Goal: Transaction & Acquisition: Book appointment/travel/reservation

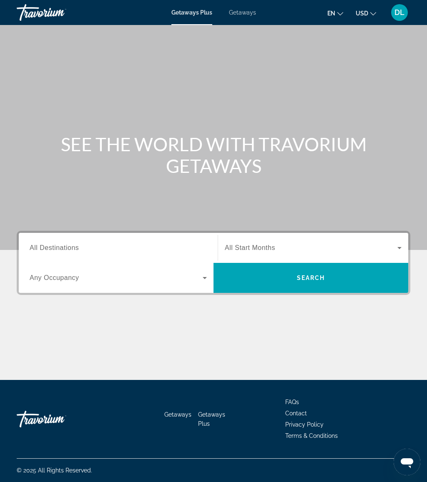
click at [243, 15] on span "Getaways" at bounding box center [242, 12] width 27 height 7
click at [126, 245] on input "Destination All Destinations" at bounding box center [118, 249] width 177 height 10
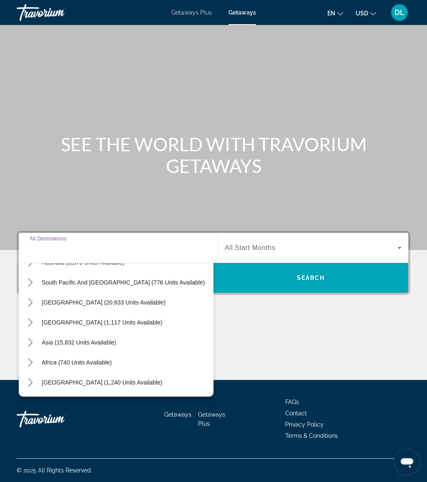
scroll to position [135, 0]
click at [34, 342] on icon "Toggle Asia (15,832 units available) submenu" at bounding box center [30, 343] width 8 height 8
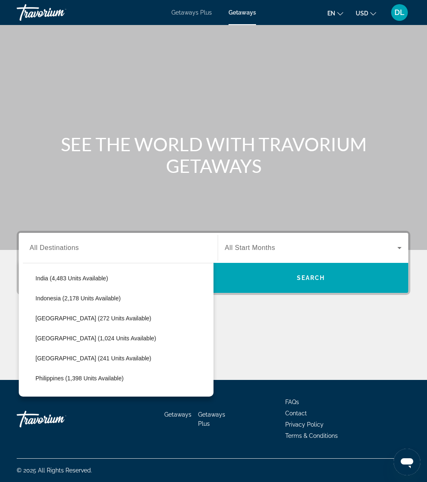
scroll to position [281, 0]
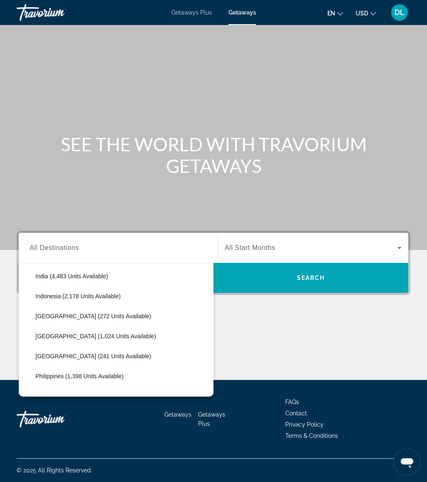
click at [116, 358] on span "Select destination: Maldives (241 units available)" at bounding box center [122, 357] width 182 height 20
type input "**********"
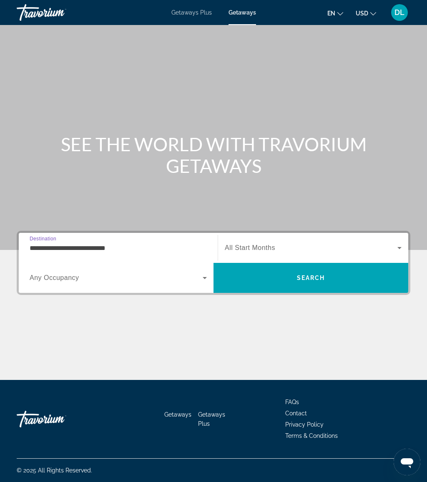
click at [255, 280] on span "Search" at bounding box center [310, 278] width 195 height 20
click at [113, 246] on input "Destination All Destinations" at bounding box center [118, 249] width 177 height 10
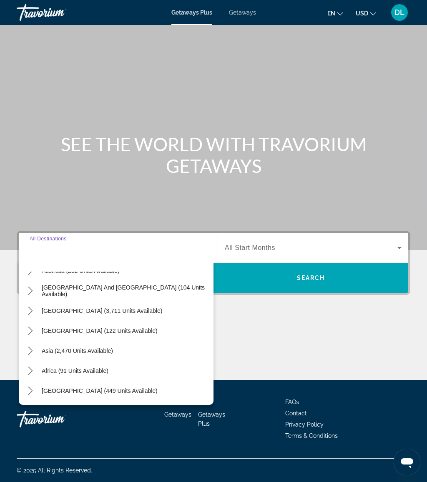
scroll to position [135, 0]
click at [31, 348] on icon "Toggle Asia (2,470 units available) submenu" at bounding box center [30, 351] width 8 height 8
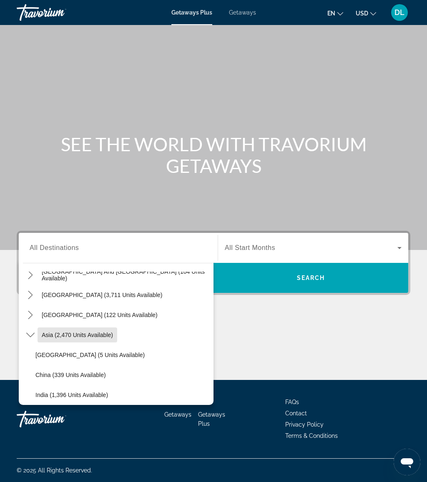
scroll to position [168, 0]
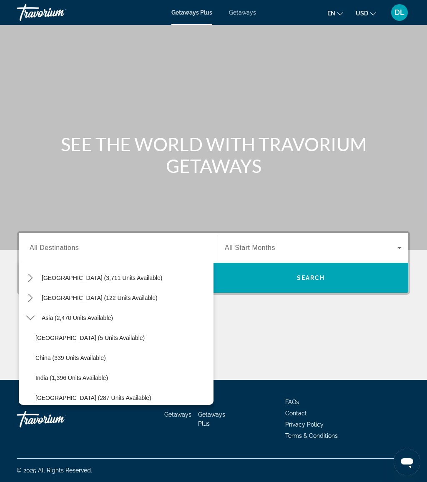
click at [96, 323] on span "Select destination: Asia (2,470 units available)" at bounding box center [78, 318] width 80 height 20
type input "**********"
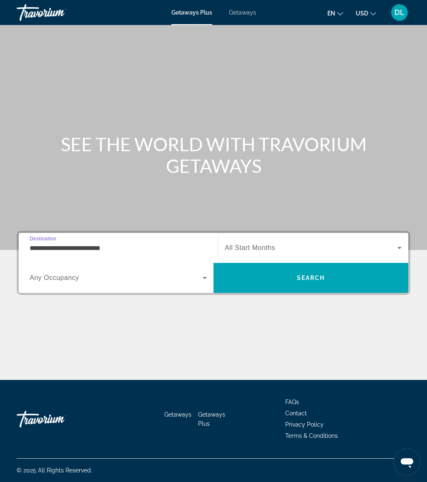
click at [281, 276] on span "Search" at bounding box center [310, 278] width 195 height 20
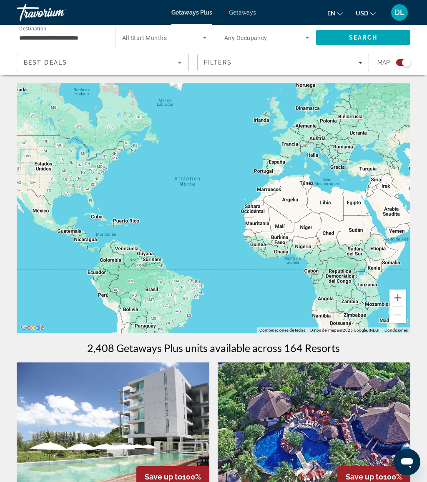
click at [393, 306] on button "Acercar" at bounding box center [397, 298] width 17 height 17
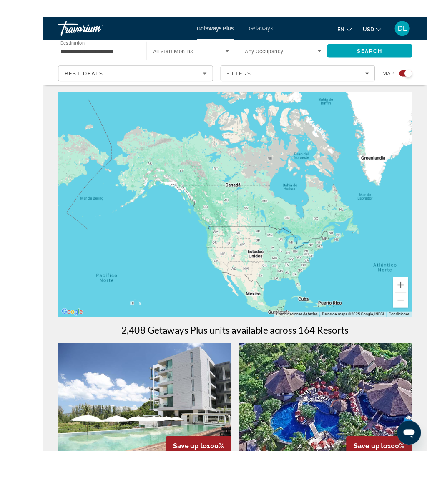
scroll to position [50, 0]
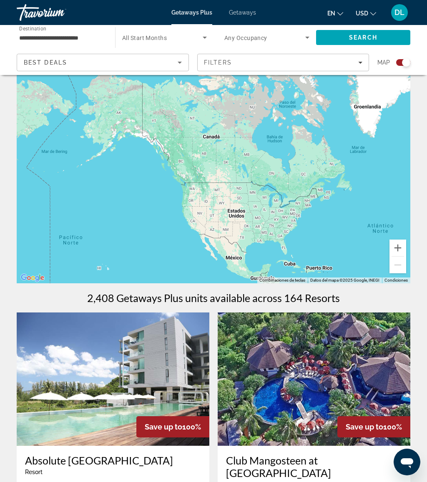
click at [395, 249] on button "Acercar" at bounding box center [397, 248] width 17 height 17
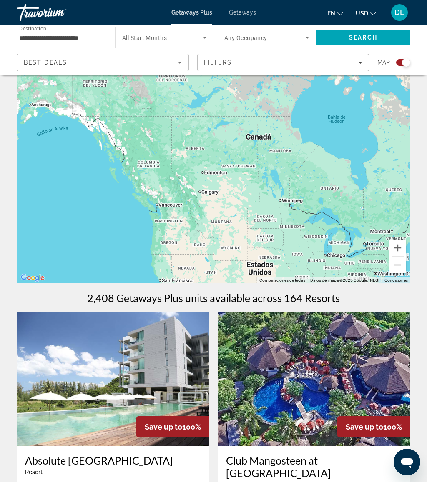
click at [400, 266] on button "Alejar" at bounding box center [397, 265] width 17 height 17
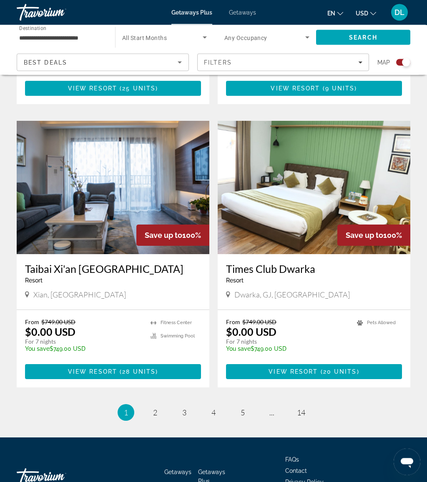
scroll to position [1730, 0]
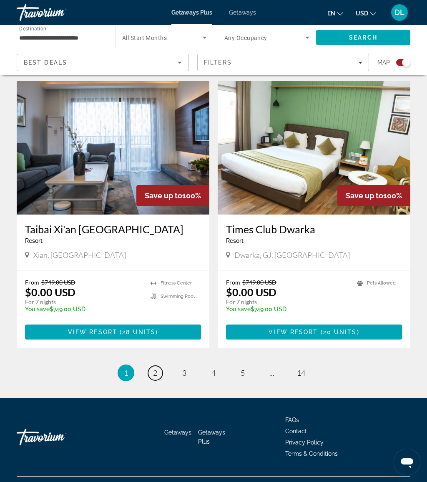
click at [153, 369] on span "2" at bounding box center [155, 373] width 4 height 9
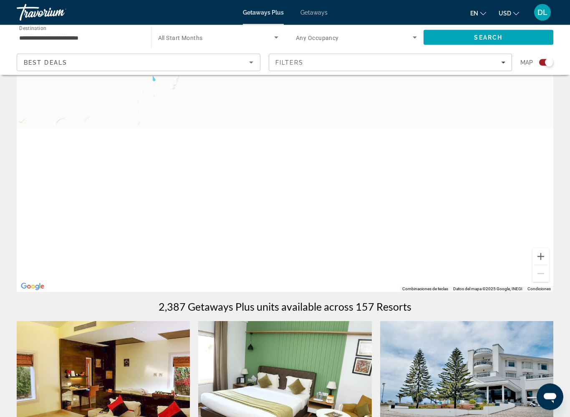
scroll to position [42, 0]
click at [427, 260] on button "Acercar" at bounding box center [540, 256] width 17 height 17
click at [427, 261] on button "Acercar" at bounding box center [540, 256] width 17 height 17
click at [427, 256] on button "Acercar" at bounding box center [540, 256] width 17 height 17
click at [427, 254] on button "Acercar" at bounding box center [540, 256] width 17 height 17
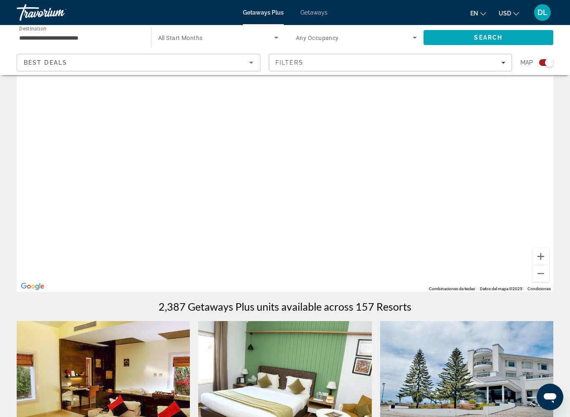
click at [427, 256] on button "Acercar" at bounding box center [540, 256] width 17 height 17
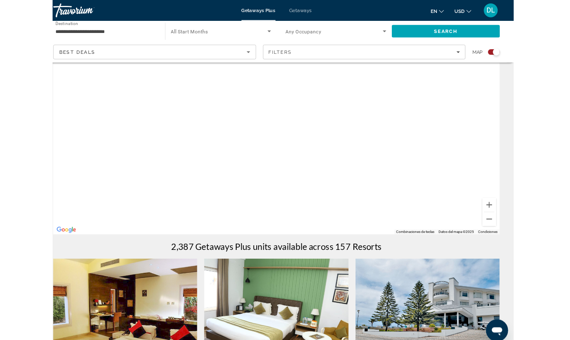
scroll to position [0, 0]
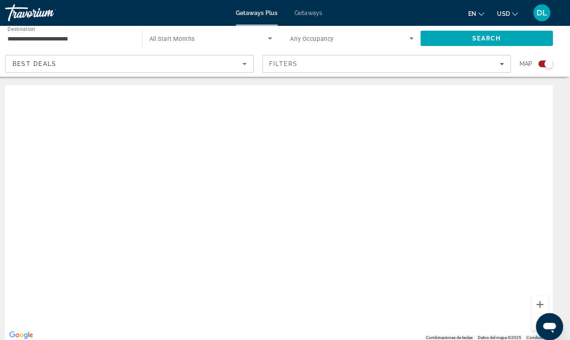
click at [427, 59] on div "Search widget" at bounding box center [549, 62] width 8 height 8
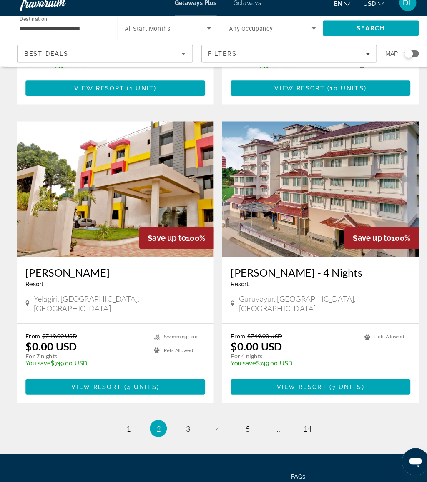
scroll to position [1459, 0]
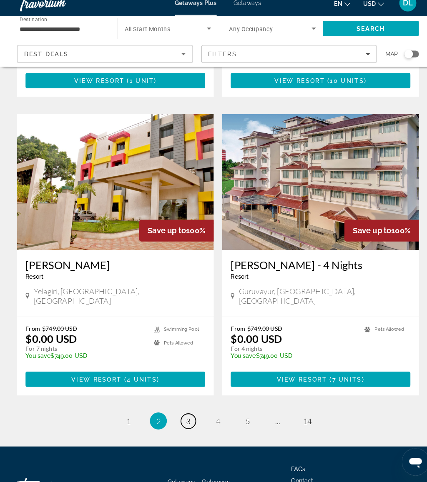
click at [180, 415] on link "page 3" at bounding box center [184, 422] width 15 height 15
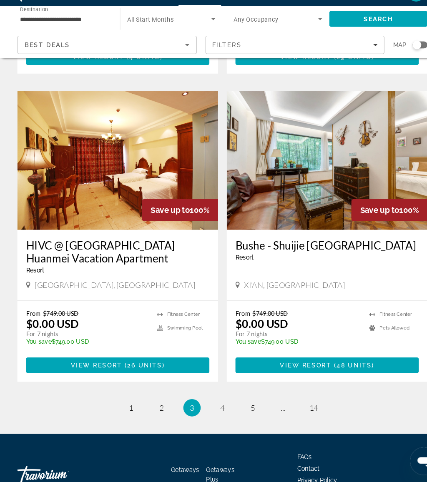
scroll to position [1477, 0]
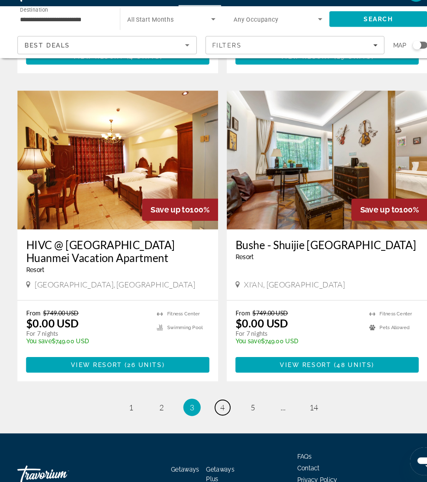
click at [211, 406] on span "4" at bounding box center [213, 410] width 4 height 9
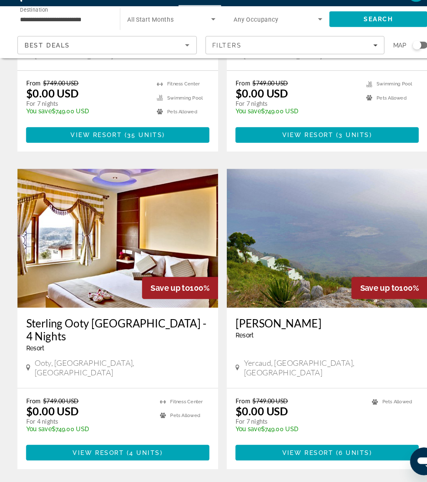
scroll to position [1471, 0]
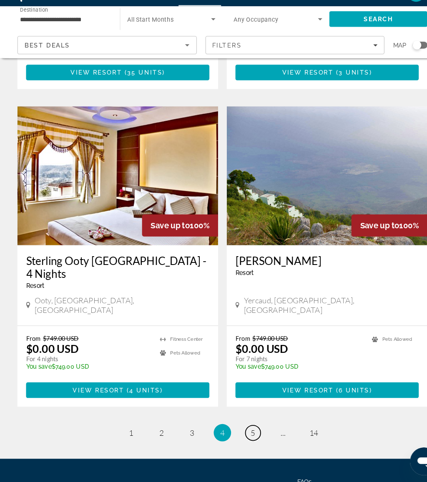
click at [241, 430] on span "5" at bounding box center [243, 434] width 4 height 9
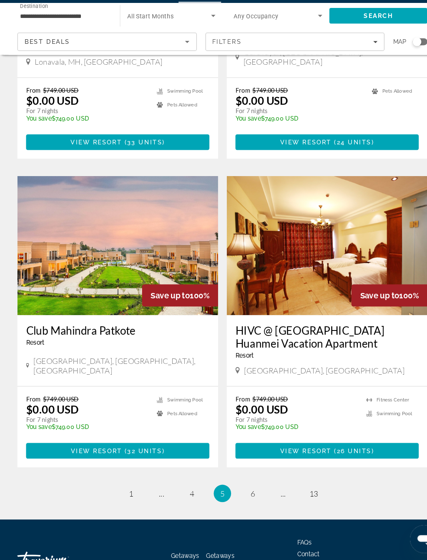
scroll to position [1361, 0]
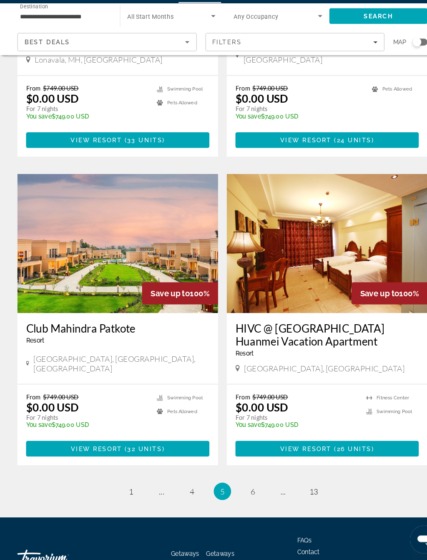
click at [234, 482] on ul "5 / 13 page 1 page ... page 4 You're on page 5 page 6 page ... page 13" at bounding box center [214, 493] width 394 height 17
click at [236, 482] on link "page 6" at bounding box center [243, 493] width 15 height 15
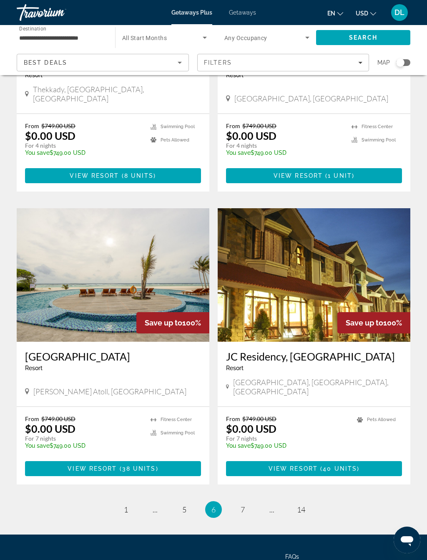
scroll to position [1341, 0]
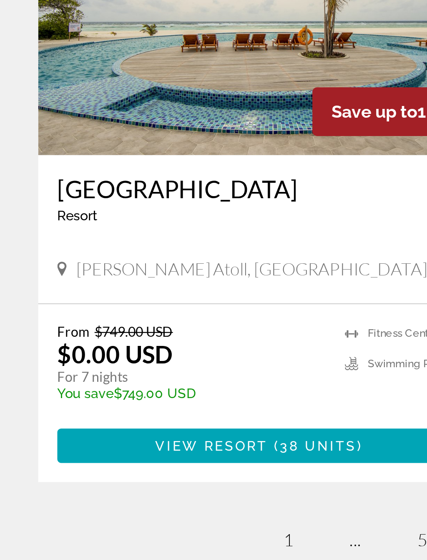
click at [116, 465] on span "View Resort" at bounding box center [92, 468] width 49 height 7
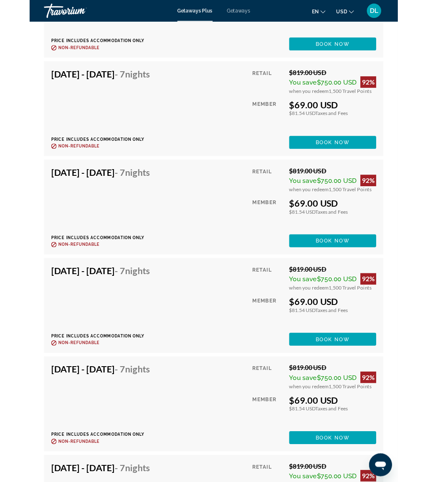
scroll to position [3967, 0]
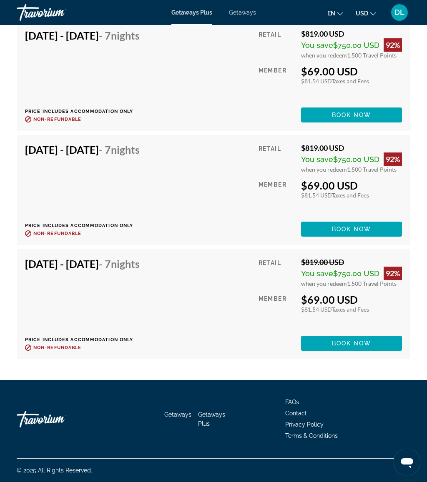
click at [351, 353] on span "Main content" at bounding box center [351, 344] width 101 height 20
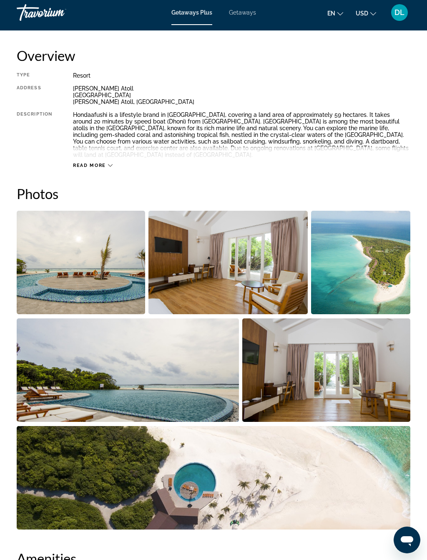
scroll to position [414, 0]
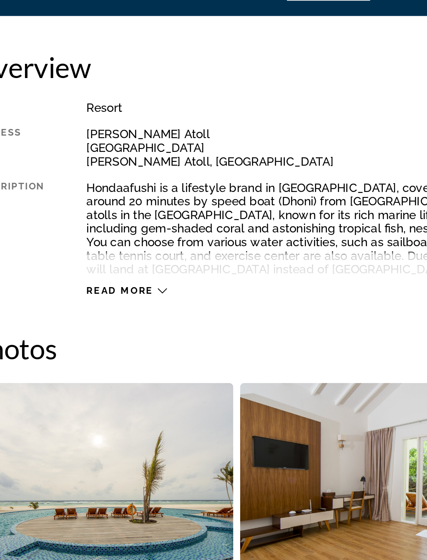
click at [108, 165] on icon "Main content" at bounding box center [110, 167] width 5 height 5
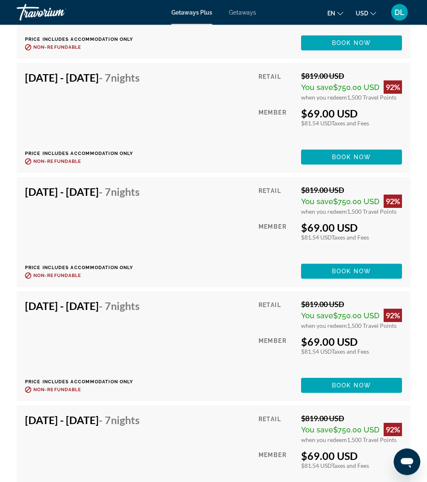
scroll to position [3967, 0]
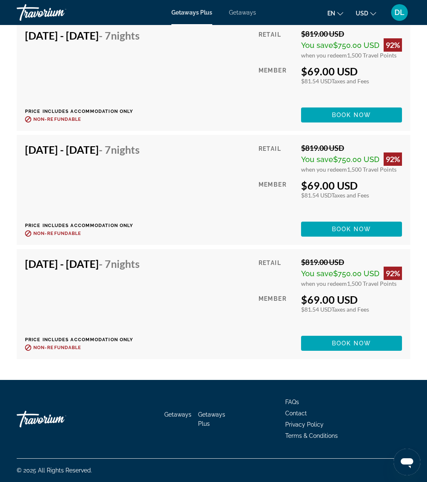
click at [363, 235] on span "Main content" at bounding box center [351, 229] width 101 height 20
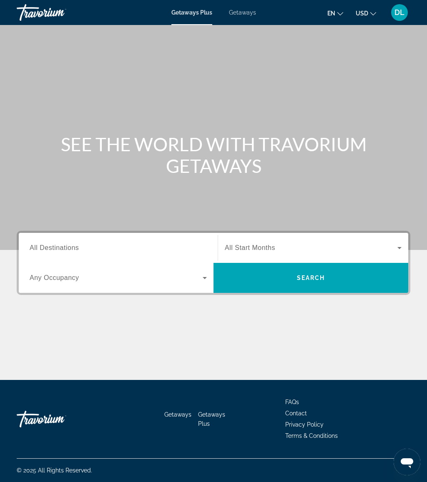
click at [235, 5] on div "Getaways Plus Getaways en English Español Français Italiano Português русский U…" at bounding box center [213, 13] width 427 height 22
click at [240, 7] on div "Getaways Plus Getaways en English Español Français Italiano Português русский U…" at bounding box center [213, 13] width 427 height 22
click at [241, 16] on span "Getaways" at bounding box center [242, 12] width 27 height 7
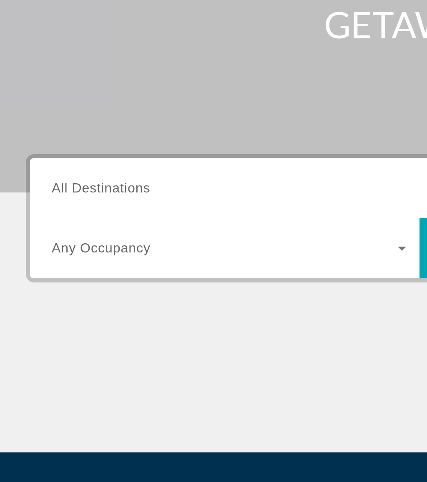
click at [73, 244] on span "All Destinations" at bounding box center [54, 247] width 49 height 7
click at [73, 244] on input "Destination All Destinations" at bounding box center [118, 249] width 177 height 10
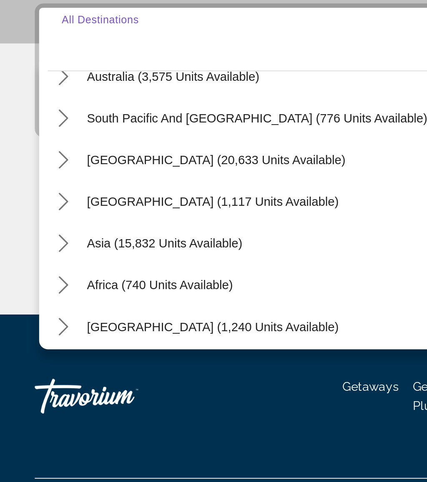
scroll to position [132, 0]
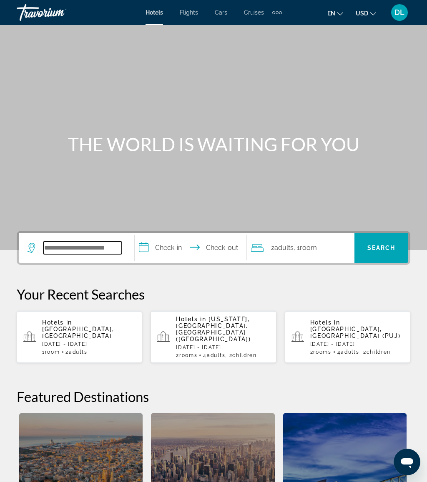
click at [108, 244] on input "Search hotel destination" at bounding box center [82, 248] width 78 height 13
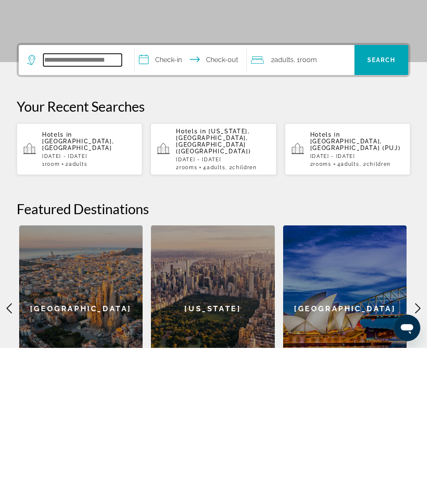
scroll to position [57, 0]
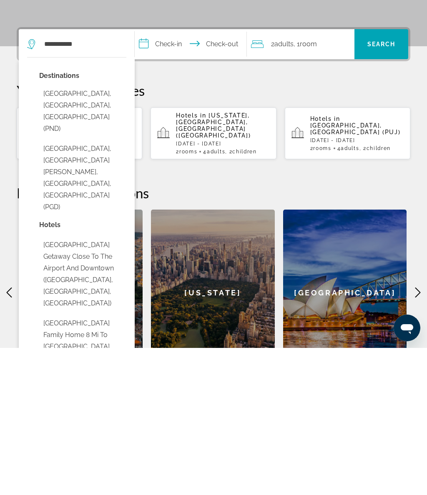
click at [104, 288] on button "Punta Gorda, Port Charlotte - Charlotte Harbor, FL, United States (PGD)" at bounding box center [82, 325] width 87 height 74
type input "**********"
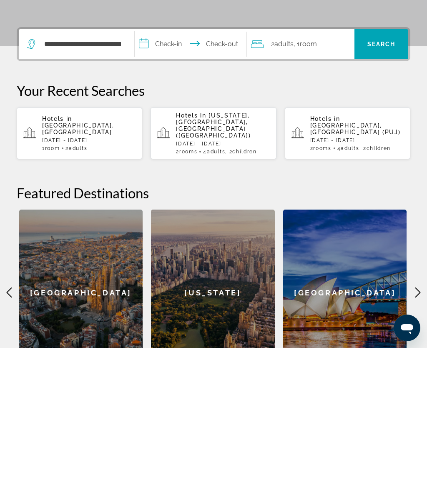
click at [178, 176] on input "**********" at bounding box center [192, 192] width 115 height 33
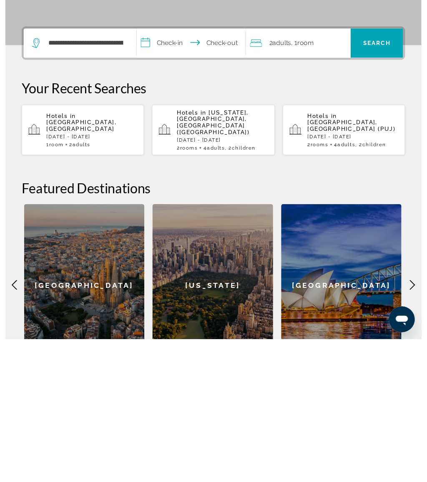
scroll to position [206, 0]
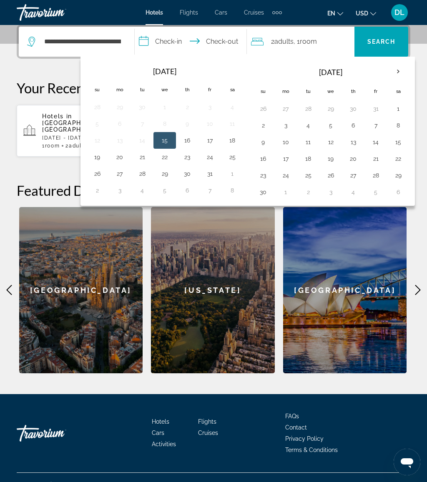
click at [400, 110] on button "1" at bounding box center [398, 109] width 13 height 12
click at [264, 126] on button "2" at bounding box center [262, 126] width 13 height 12
type input "**********"
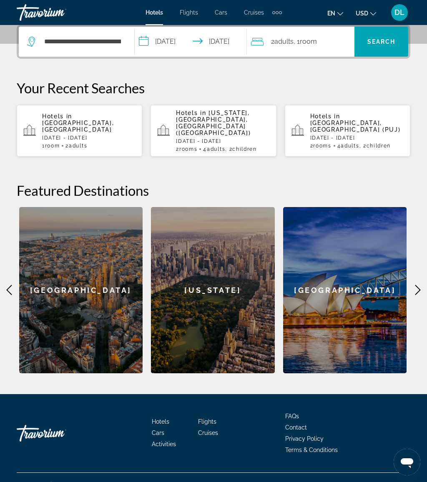
click at [389, 42] on span "Search" at bounding box center [381, 41] width 28 height 7
